Goal: Information Seeking & Learning: Learn about a topic

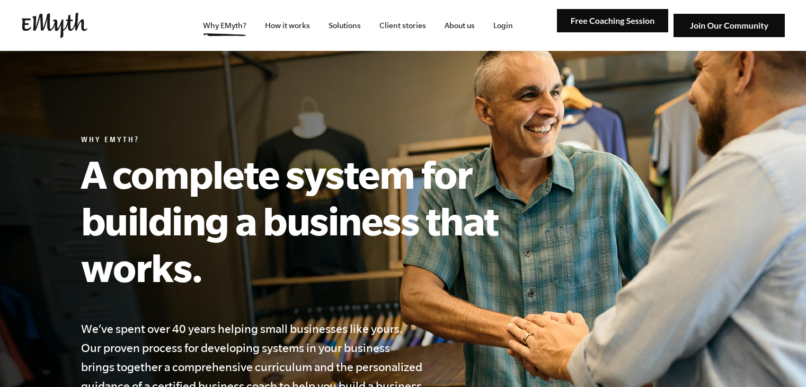
click at [350, 30] on link "Solutions" at bounding box center [344, 25] width 49 height 51
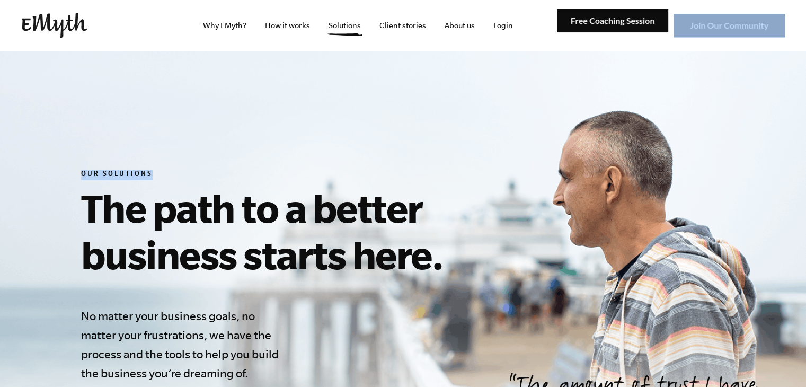
drag, startPoint x: 616, startPoint y: 97, endPoint x: 813, endPoint y: 19, distance: 212.3
click at [805, 19] on html "Why EMyth? Solutions How It Works Client Stories About Us Free Resources Why EM…" at bounding box center [403, 193] width 806 height 387
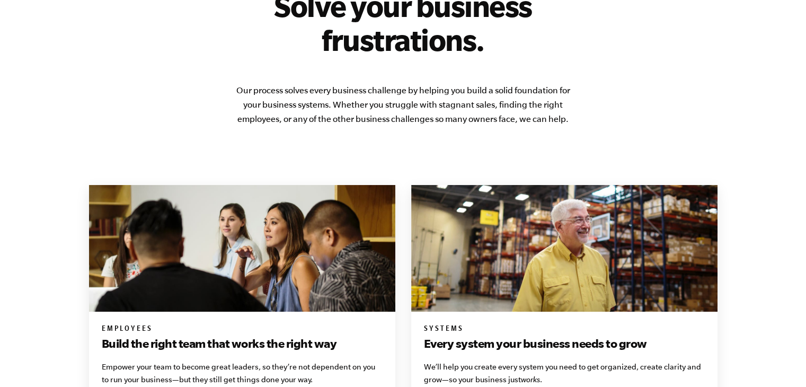
scroll to position [602, 0]
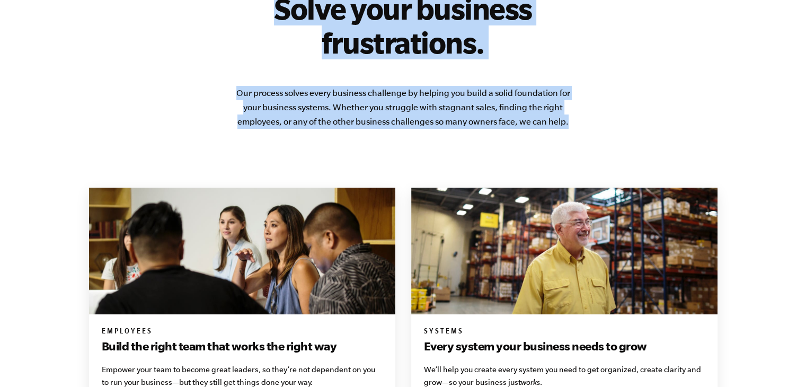
drag, startPoint x: 274, startPoint y: 10, endPoint x: 574, endPoint y: 126, distance: 321.8
click at [574, 126] on div "Solve your business frustrations. Our process solves every business challenge b…" at bounding box center [403, 319] width 670 height 655
copy div "Solve your business frustrations. Our process solves every business challenge b…"
click at [434, 96] on p "Our process solves every business challenge by helping you build a solid founda…" at bounding box center [403, 107] width 339 height 43
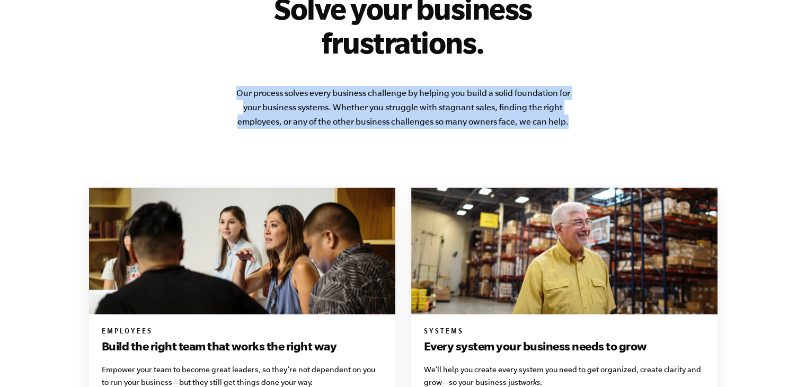
drag, startPoint x: 230, startPoint y: 92, endPoint x: 593, endPoint y: 128, distance: 364.7
click at [593, 128] on div "Solve your business frustrations. Our process solves every business challenge b…" at bounding box center [403, 319] width 670 height 655
copy p "Our process solves every business challenge by helping you build a solid founda…"
